Goal: Information Seeking & Learning: Find specific fact

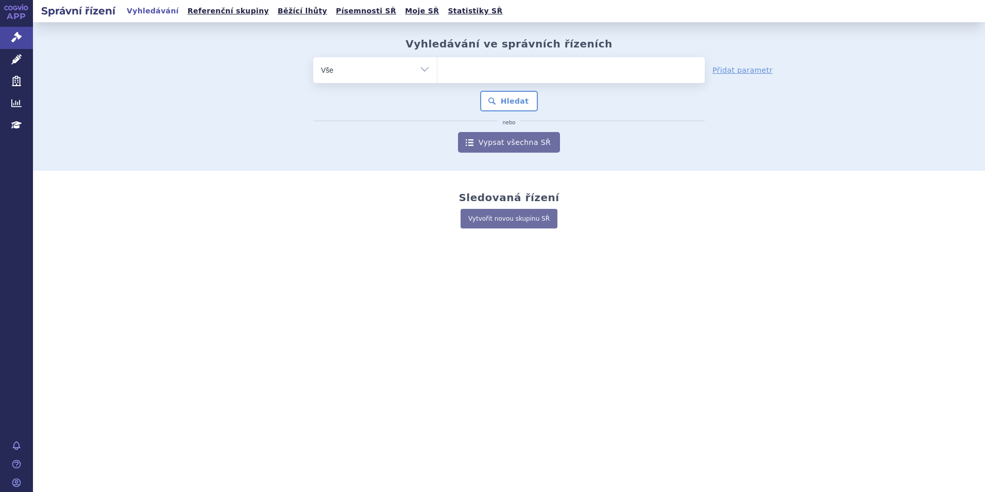
drag, startPoint x: 543, startPoint y: 50, endPoint x: 543, endPoint y: 62, distance: 11.9
click at [543, 50] on h2 "Vyhledávání ve správních řízeních" at bounding box center [509, 44] width 207 height 12
click at [543, 62] on ul at bounding box center [571, 68] width 267 height 22
click at [438, 62] on select at bounding box center [437, 70] width 1 height 26
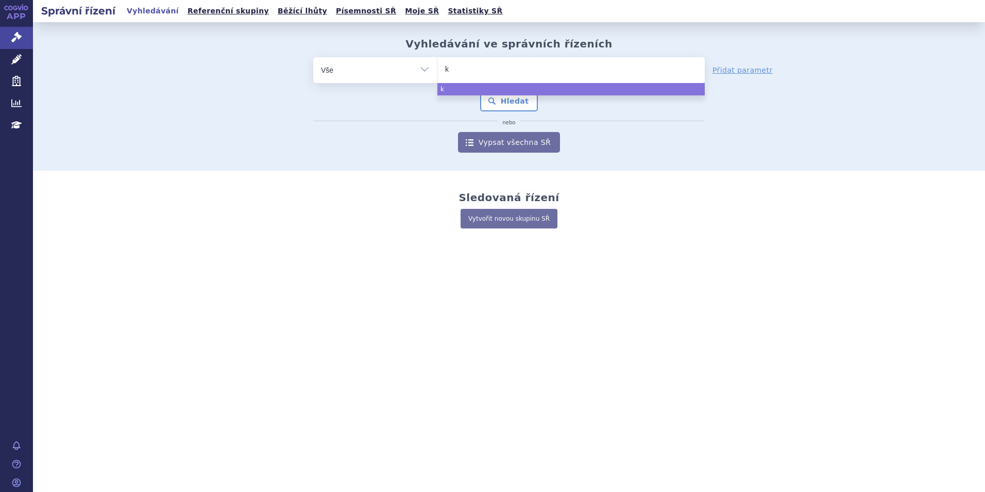
type input "ki"
type input "kis"
type input "kisq"
type input "kisqa"
type input "kisqal"
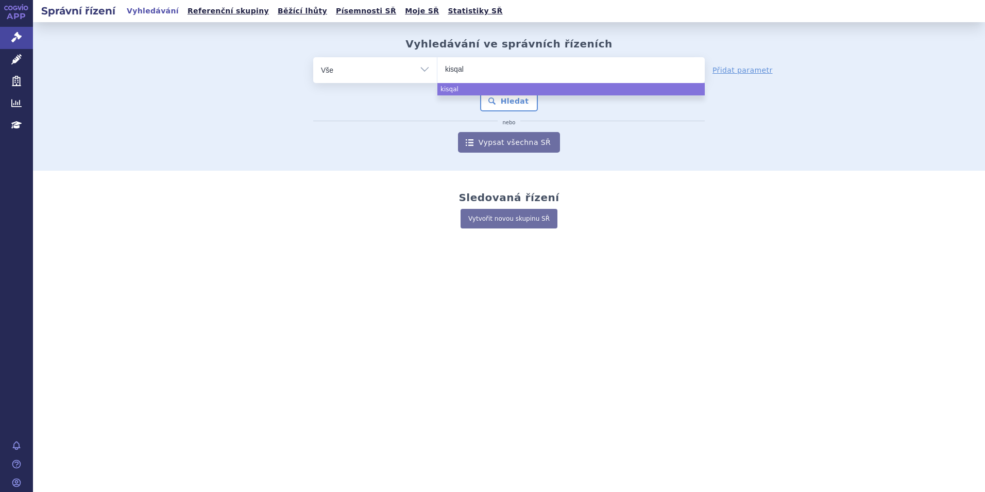
type input "kisqali"
select select "kisqali"
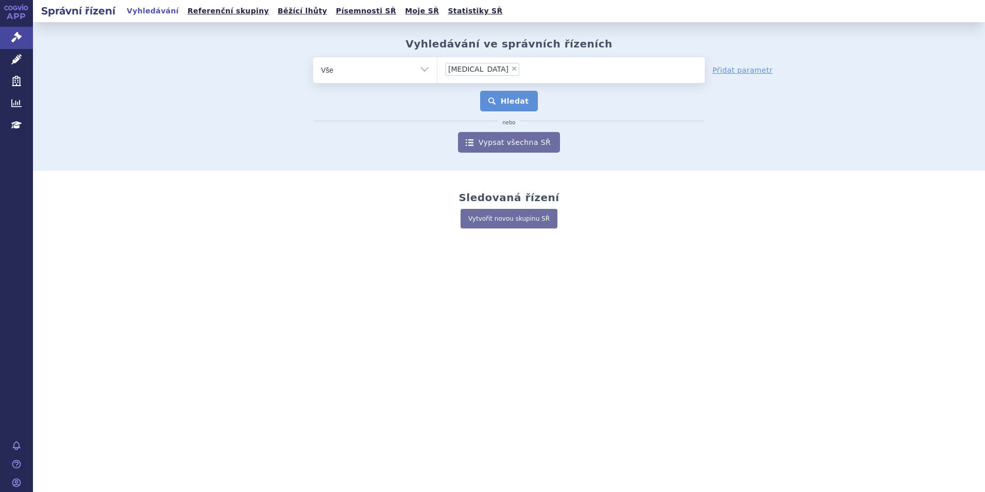
click at [501, 108] on button "Hledat" at bounding box center [509, 101] width 58 height 21
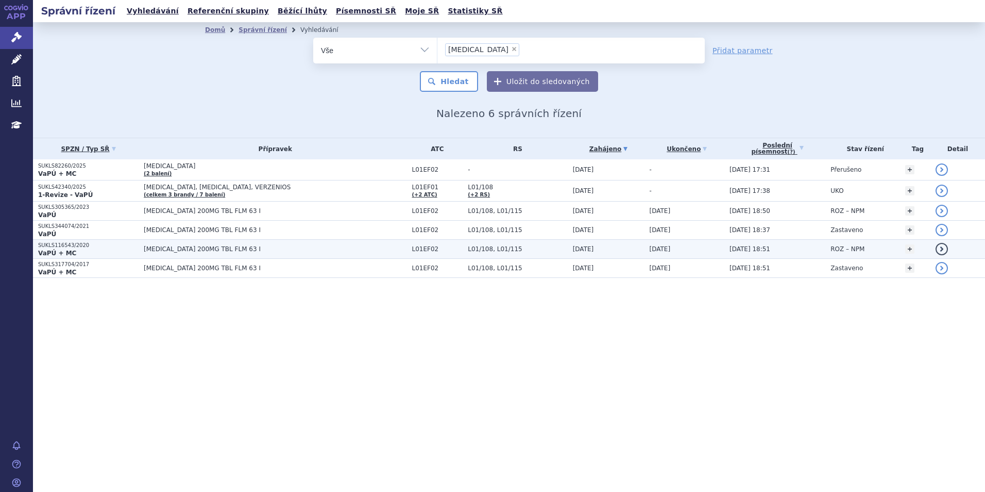
click at [270, 249] on span "[MEDICAL_DATA] 200MG TBL FLM 63 I" at bounding box center [273, 248] width 258 height 7
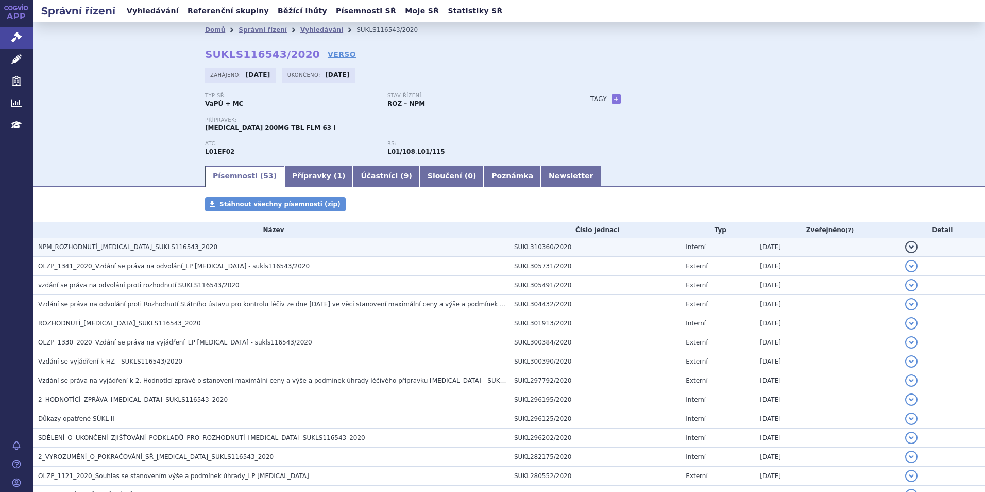
click at [122, 245] on span "NPM_ROZHODNUTÍ_KISQALI_SUKLS116543_2020" at bounding box center [127, 246] width 179 height 7
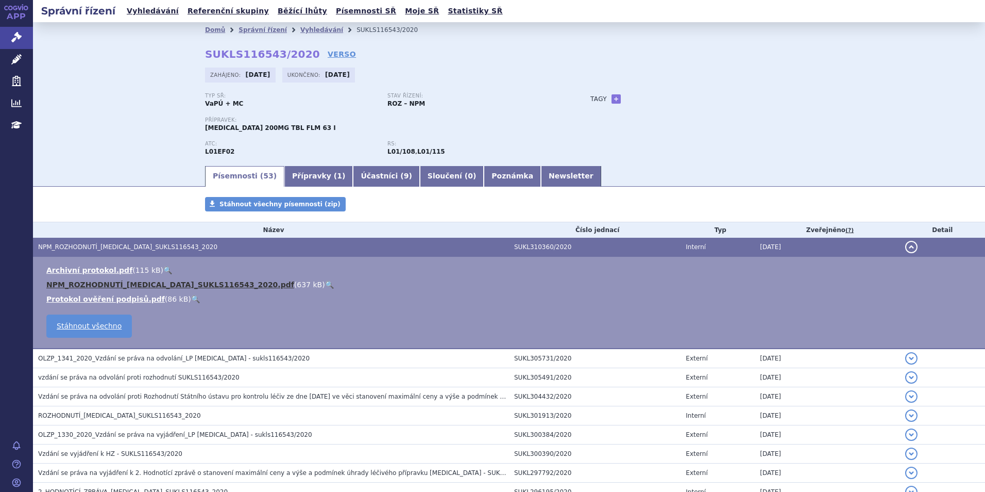
click at [103, 284] on link "NPM_ROZHODNUTÍ_KISQALI_SUKLS116543_2020.pdf" at bounding box center [170, 284] width 248 height 8
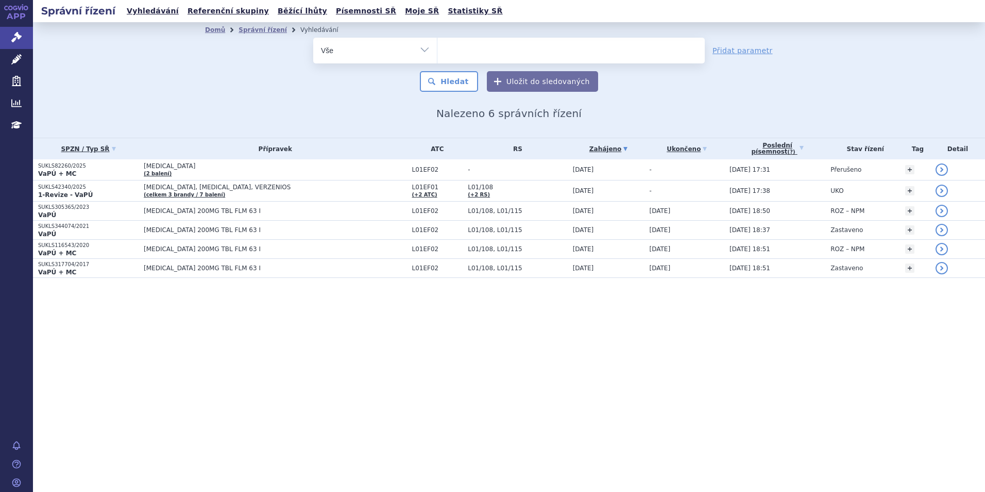
select select
drag, startPoint x: 0, startPoint y: 0, endPoint x: 483, endPoint y: 50, distance: 485.5
click at [483, 50] on ul at bounding box center [571, 49] width 267 height 22
click at [438, 50] on select "[MEDICAL_DATA]" at bounding box center [437, 50] width 1 height 26
type input "ve"
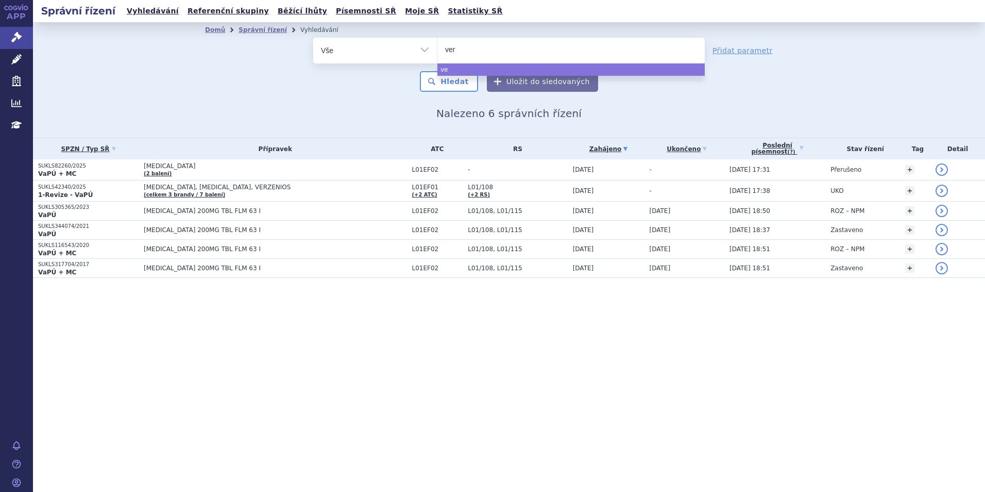
type input "verz"
type input "verze"
type input "verzen"
type input "[MEDICAL_DATA]"
type input "verzenios"
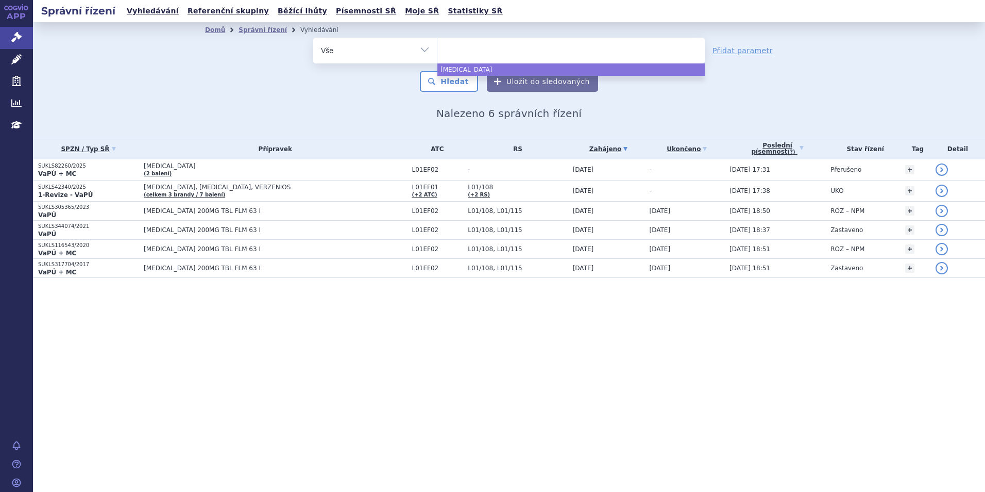
select select "verzenios"
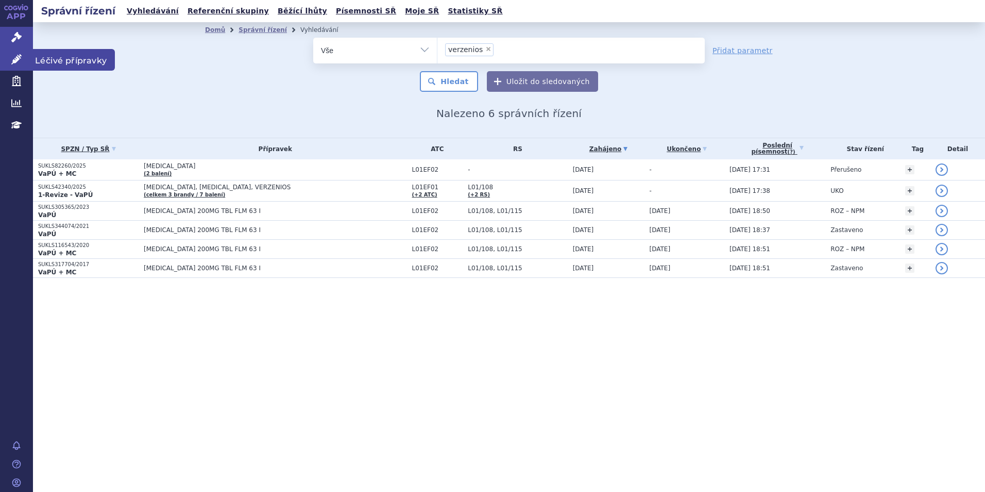
click at [18, 56] on icon at bounding box center [16, 59] width 10 height 10
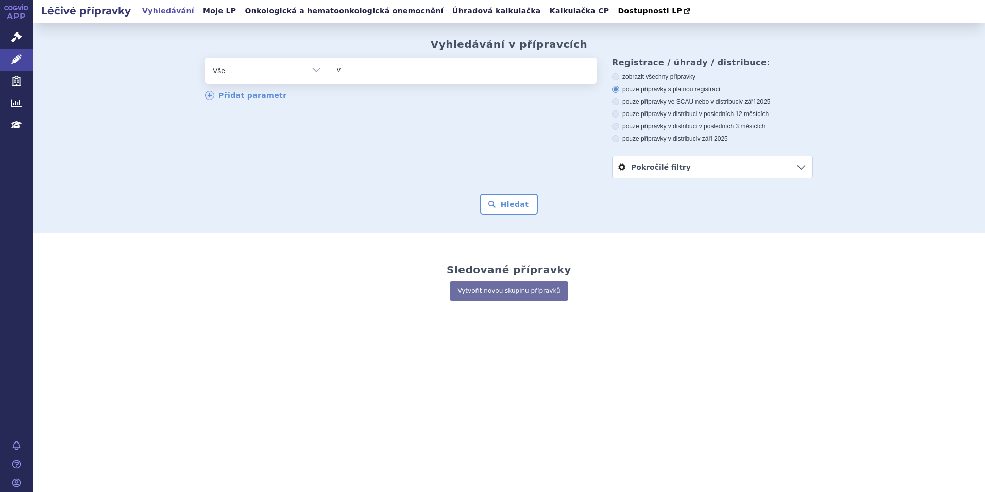
type input "ve"
type input "ver"
type input "verze"
type input "verzen"
type input "[MEDICAL_DATA]"
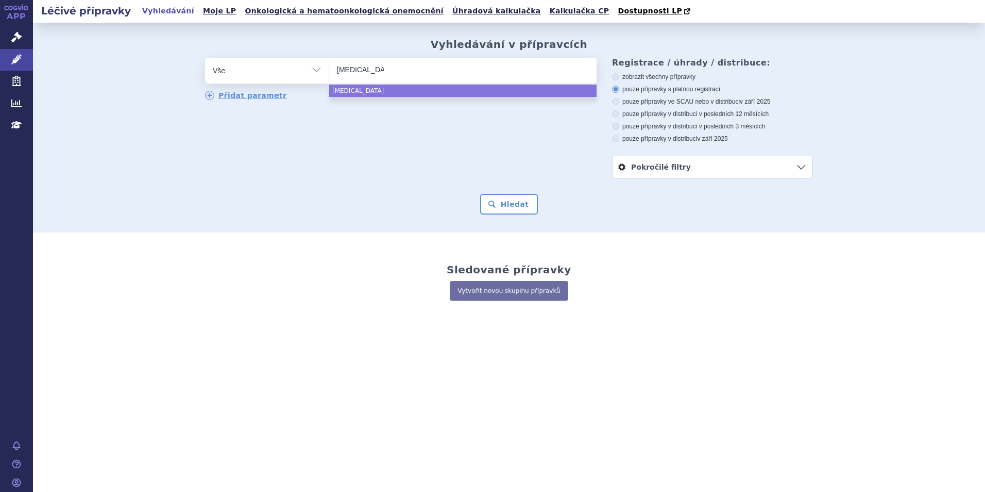
type input "verzenios"
select select "verzenios"
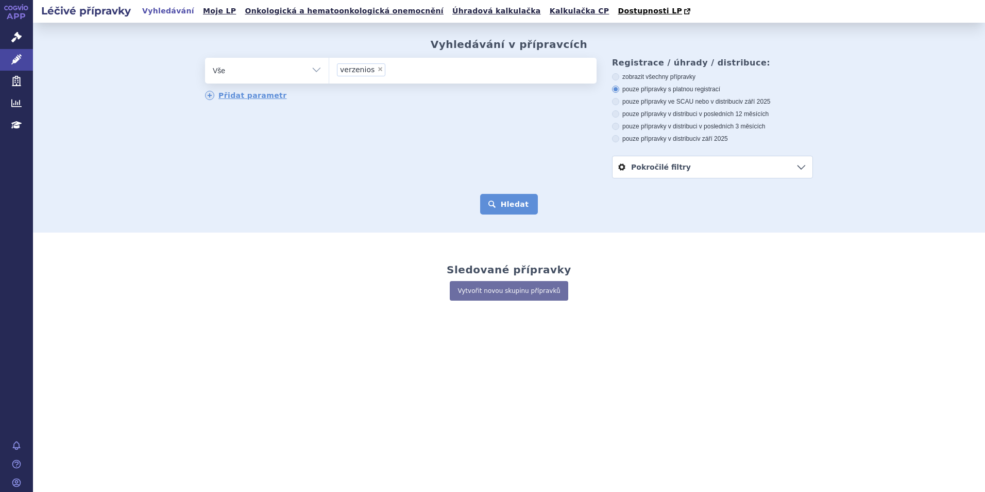
click at [499, 203] on button "Hledat" at bounding box center [509, 204] width 58 height 21
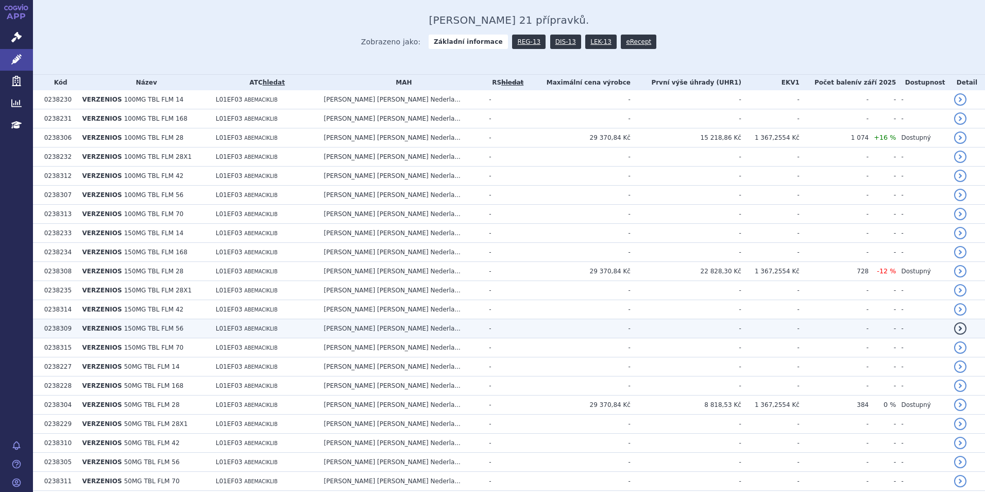
scroll to position [257, 0]
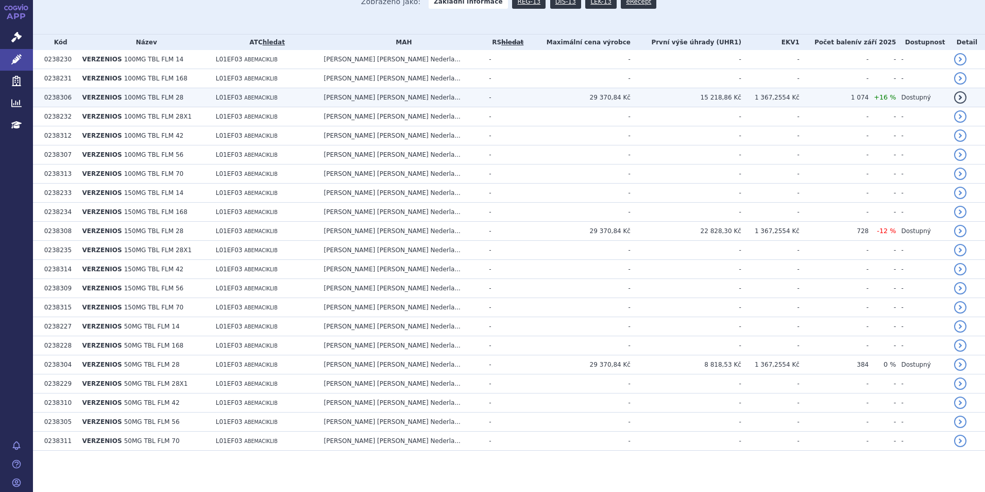
click at [180, 100] on td "VERZENIOS 100MG TBL FLM 28" at bounding box center [143, 97] width 133 height 19
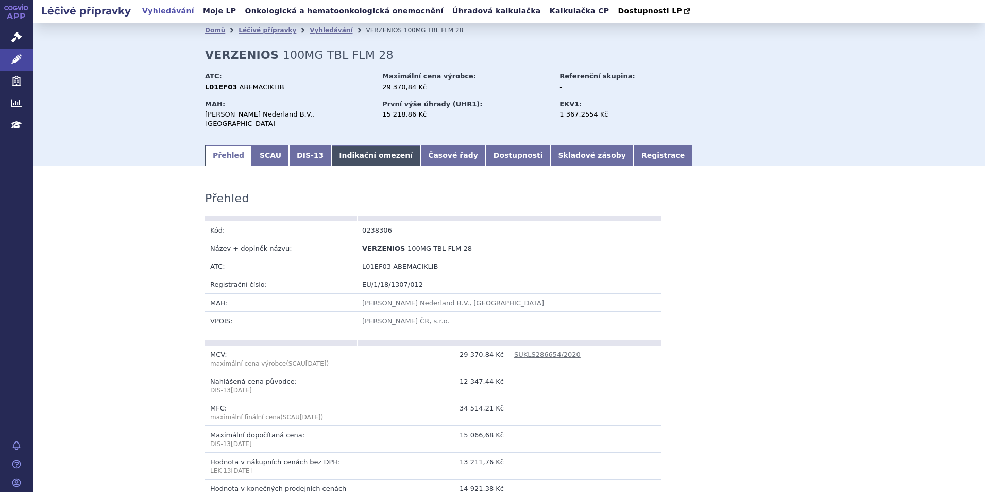
click at [342, 147] on link "Indikační omezení" at bounding box center [375, 155] width 89 height 21
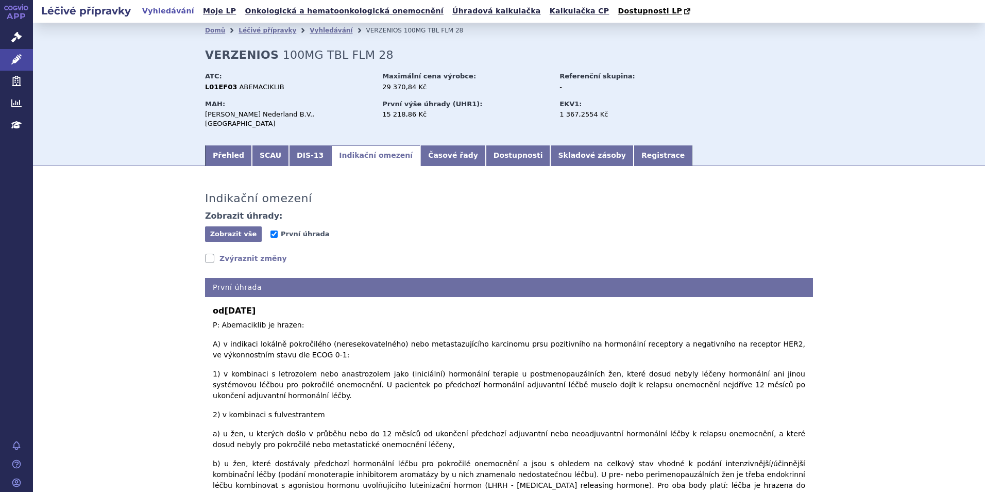
click at [219, 253] on link "Zvýraznit změny" at bounding box center [246, 258] width 82 height 10
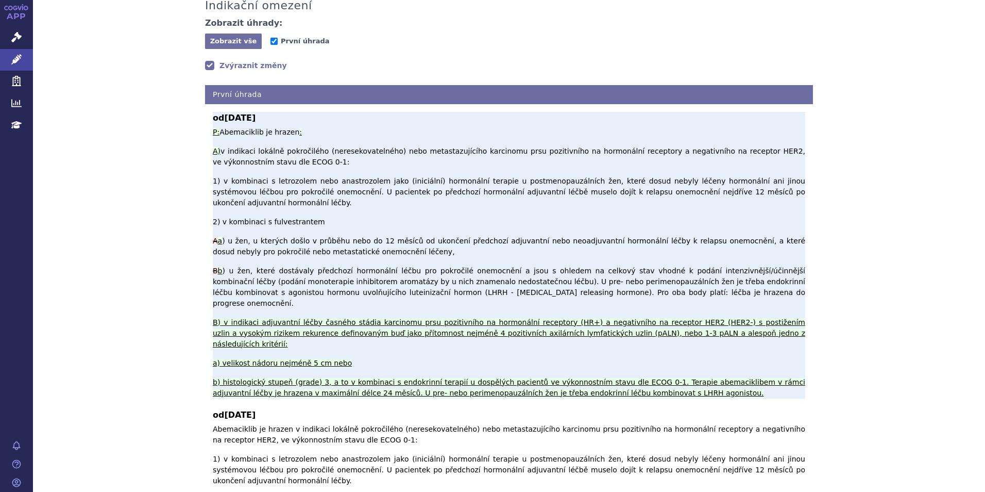
scroll to position [206, 0]
